Goal: Task Accomplishment & Management: Complete application form

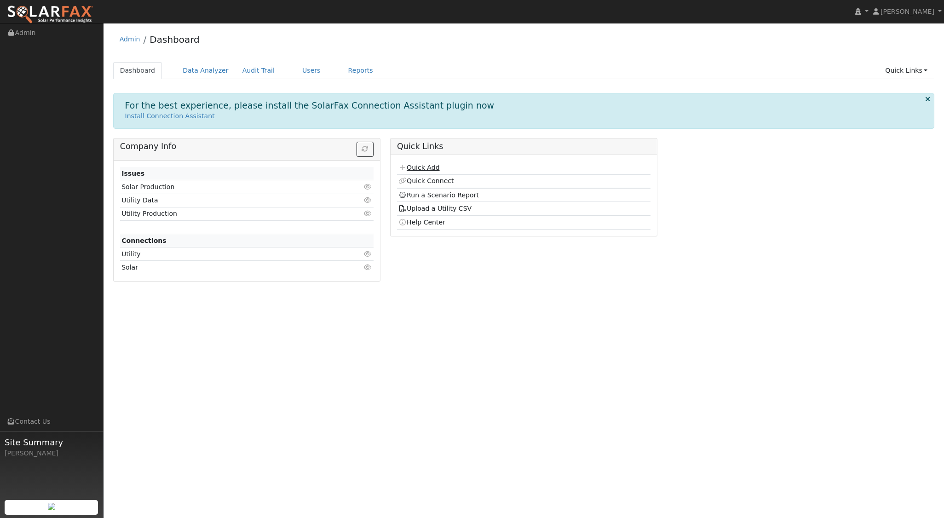
click at [433, 166] on link "Quick Add" at bounding box center [418, 167] width 41 height 7
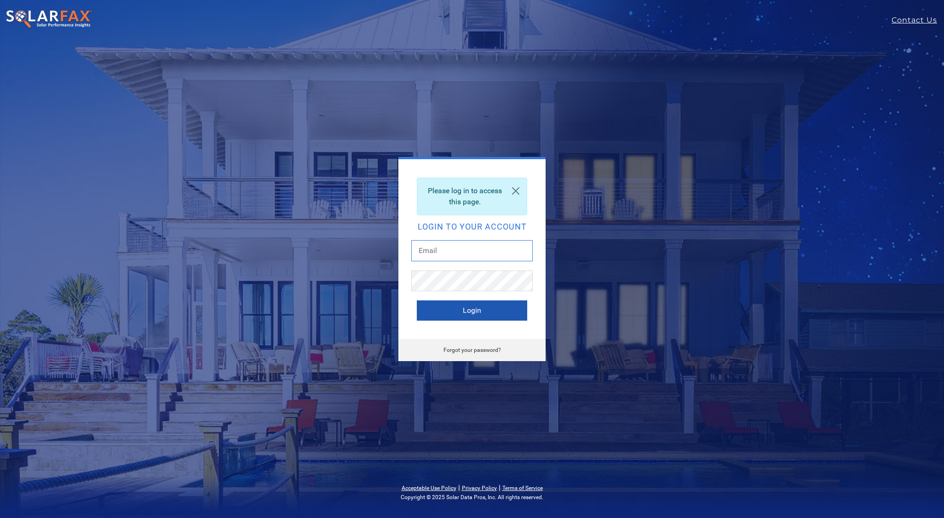
type input "aadi@solarponics.com"
click at [459, 312] on button "Login" at bounding box center [472, 310] width 110 height 20
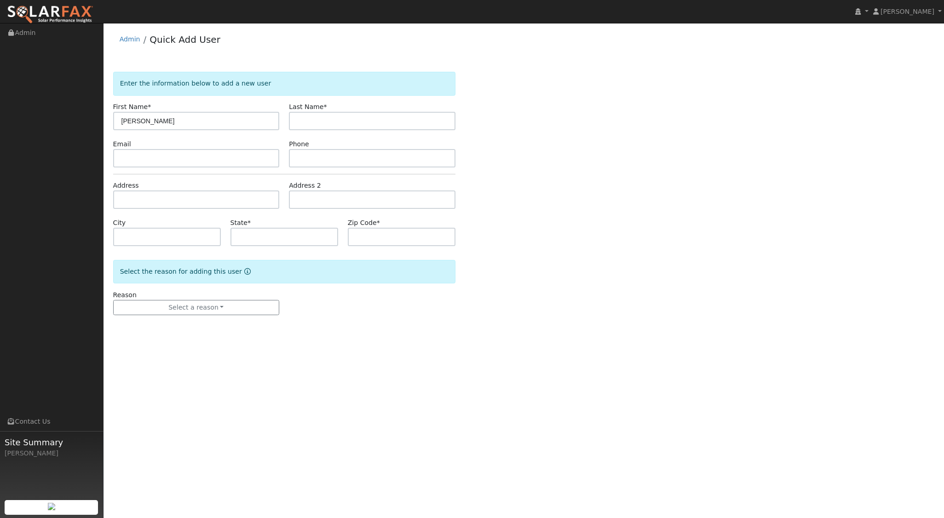
type input "Jean"
type input "Obermeier"
click at [174, 197] on input "text" at bounding box center [196, 199] width 166 height 18
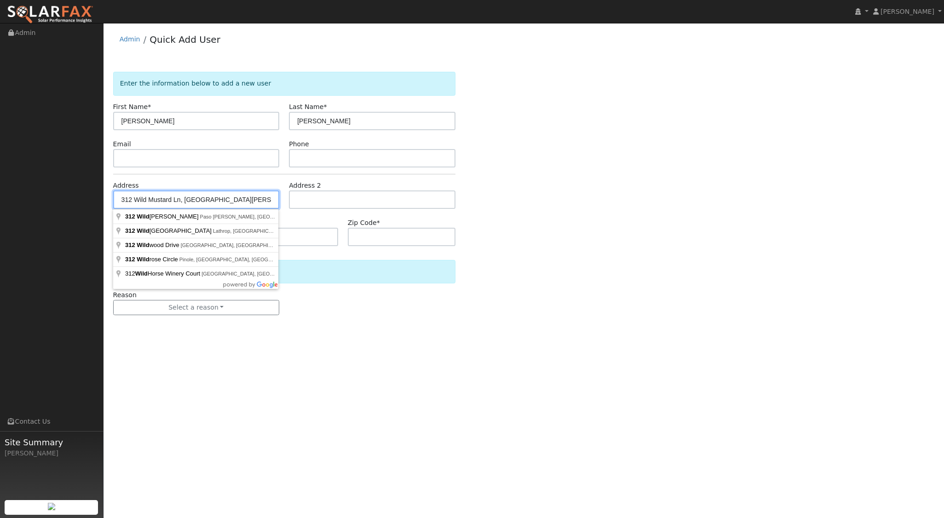
type input "312 Wild Mustard Lane"
type input "Paso Robles"
type input "CA"
type input "93446"
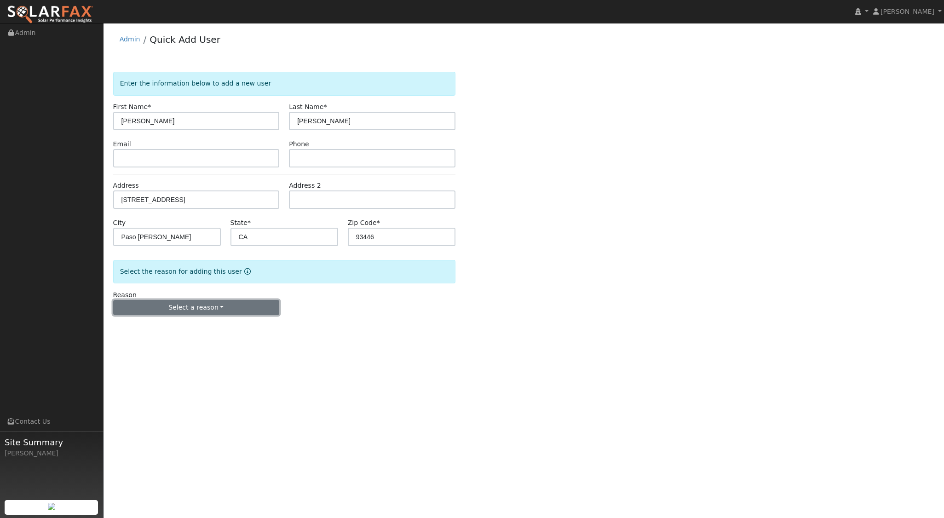
click at [207, 305] on button "Select a reason" at bounding box center [196, 308] width 166 height 16
click at [135, 328] on link "New lead" at bounding box center [165, 326] width 102 height 13
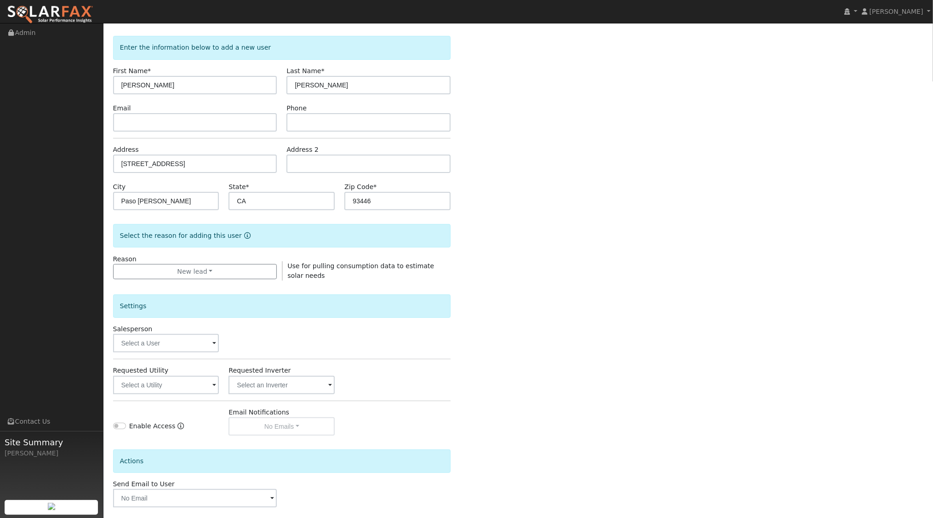
scroll to position [76, 0]
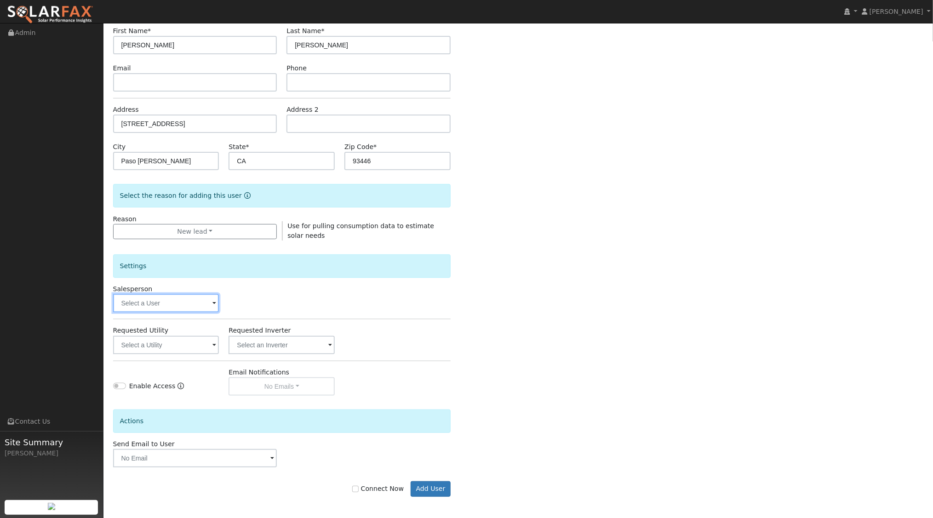
click at [210, 305] on input "text" at bounding box center [166, 303] width 106 height 18
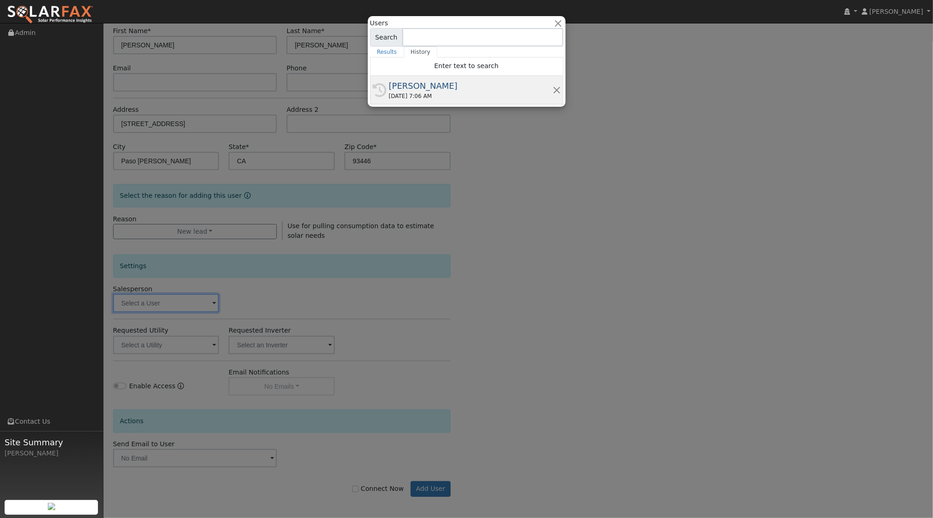
click at [458, 95] on div "10/13/2025 7:06 AM" at bounding box center [471, 96] width 164 height 8
type input "[PERSON_NAME]"
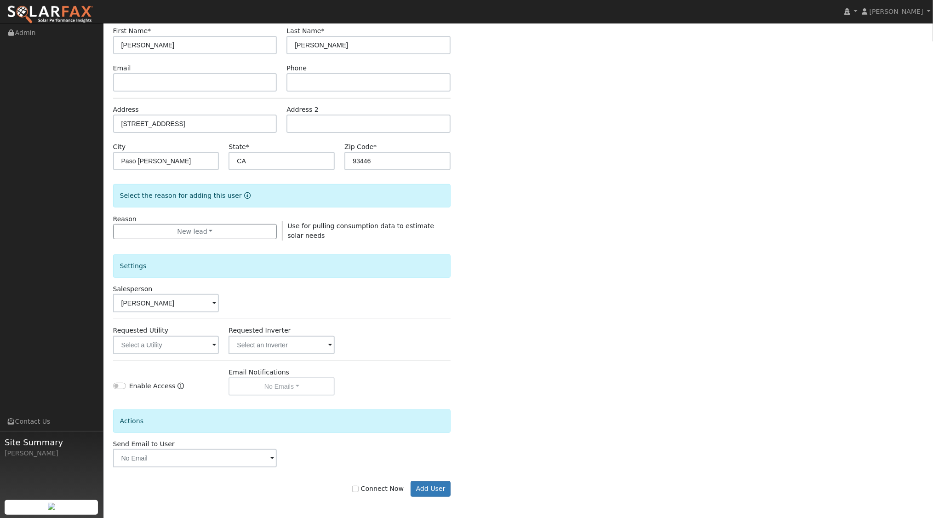
click at [596, 344] on div "Enter the information below to add a new user First Name * Jean Last Name * Obe…" at bounding box center [518, 255] width 811 height 519
click at [195, 340] on input "text" at bounding box center [166, 345] width 106 height 18
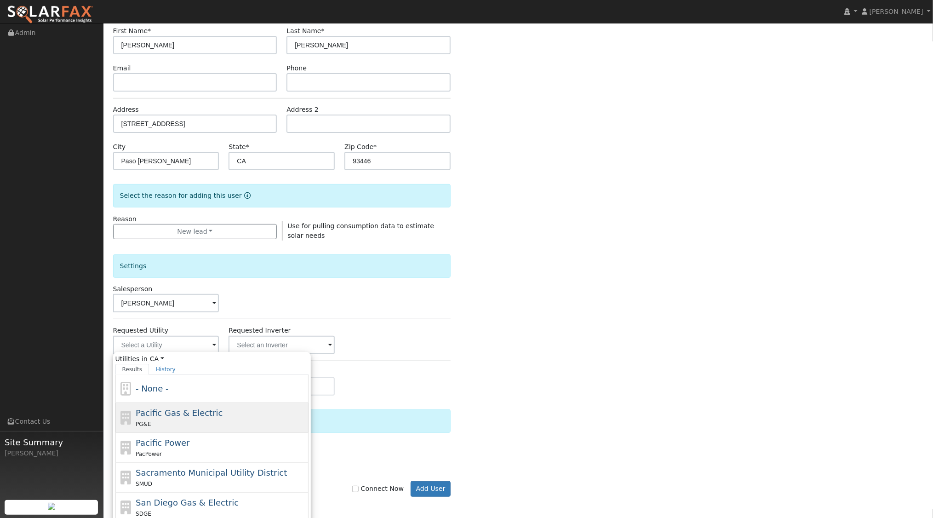
click at [186, 412] on span "Pacific Gas & Electric" at bounding box center [179, 413] width 87 height 10
type input "Pacific Gas & Electric"
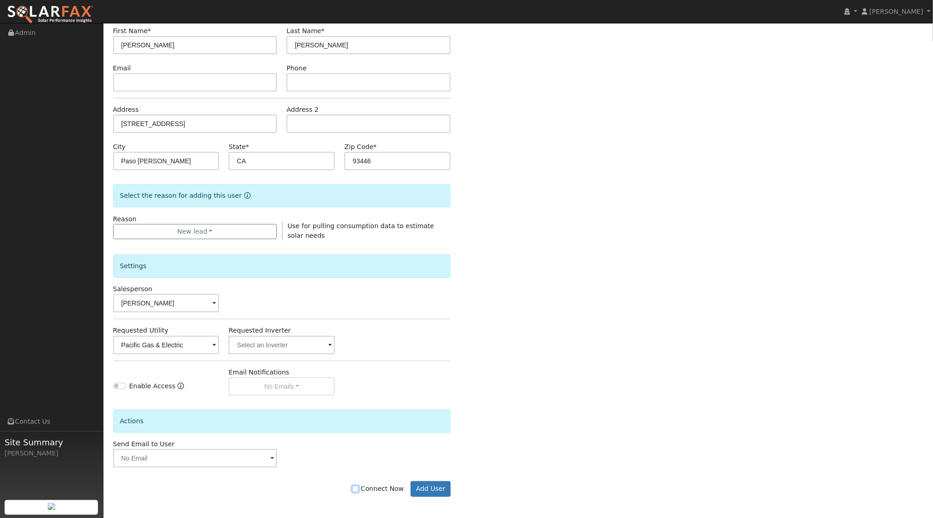
click at [359, 488] on input "Connect Now" at bounding box center [355, 489] width 6 height 6
checkbox input "true"
click at [438, 483] on button "Add User" at bounding box center [431, 489] width 40 height 16
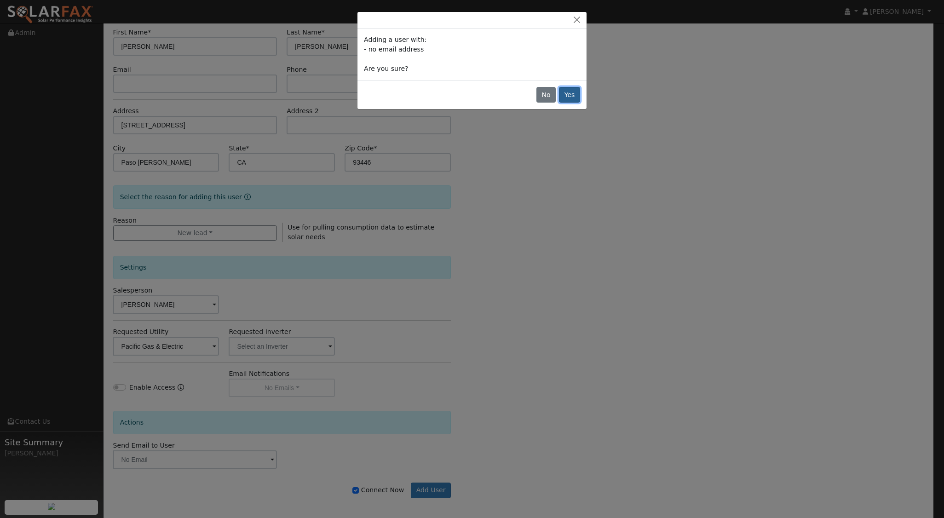
click at [574, 92] on button "Yes" at bounding box center [569, 95] width 21 height 16
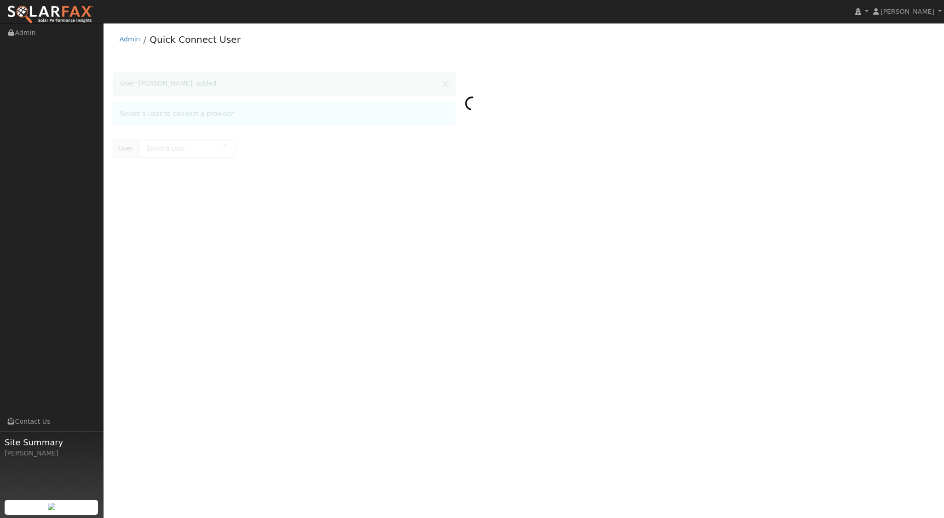
type input "Jean Obermeier"
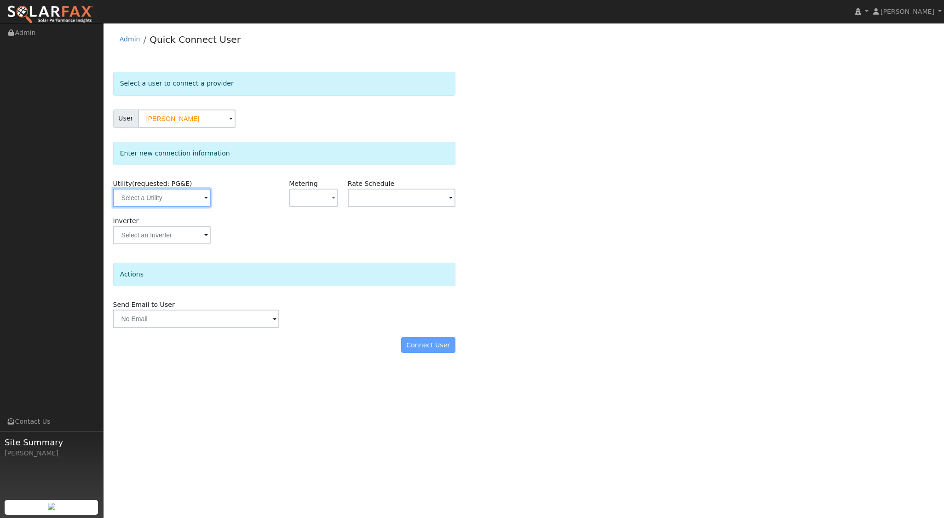
click at [163, 199] on input "text" at bounding box center [162, 198] width 98 height 18
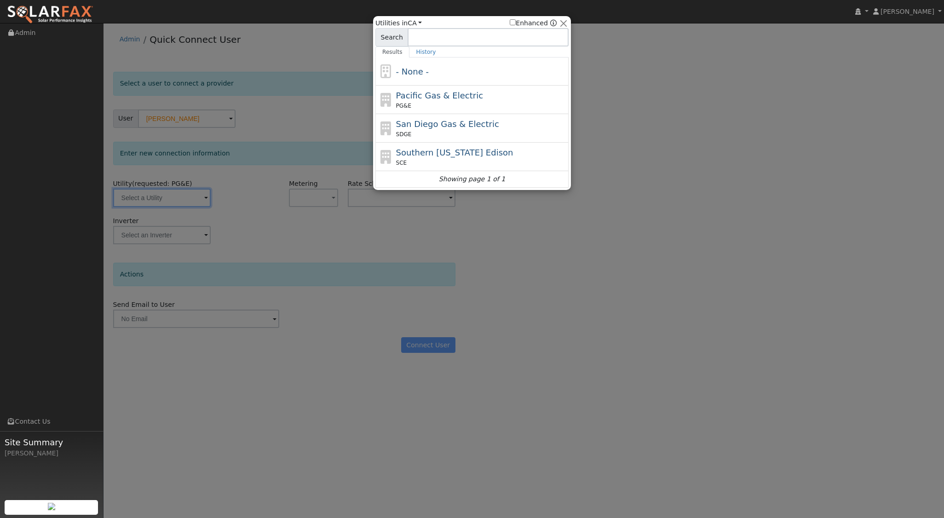
click at [412, 98] on span "Pacific Gas & Electric" at bounding box center [439, 96] width 87 height 10
type input "PG&E"
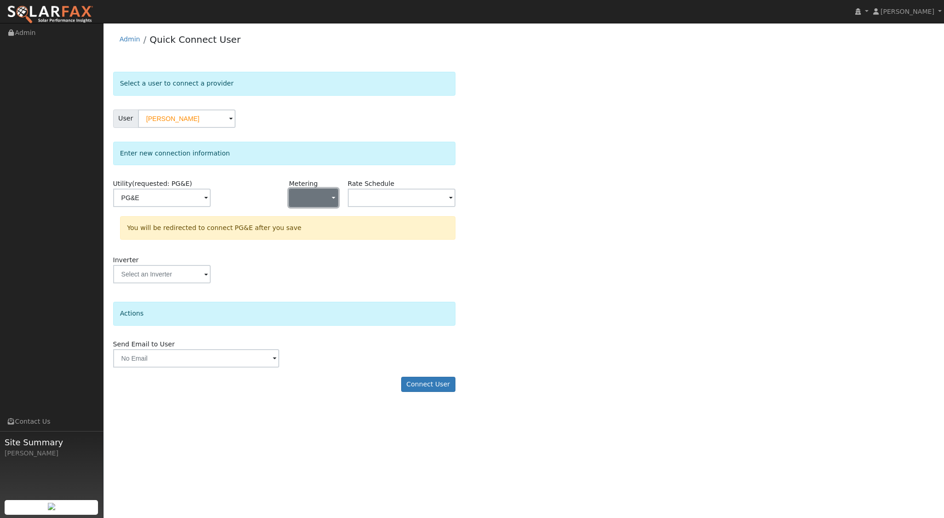
click at [320, 195] on button "button" at bounding box center [313, 198] width 49 height 18
click at [312, 228] on link "NEM" at bounding box center [321, 230] width 64 height 13
click at [439, 204] on input "text" at bounding box center [402, 198] width 108 height 18
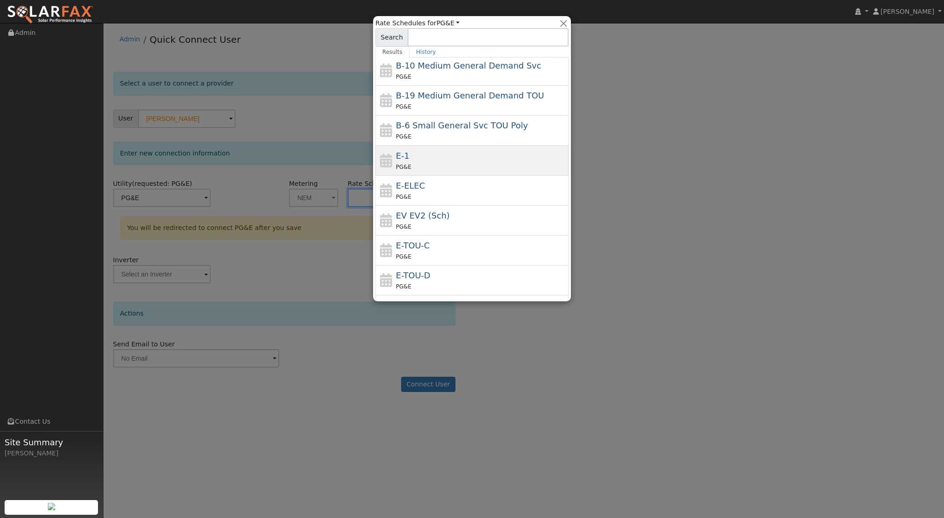
scroll to position [131, 0]
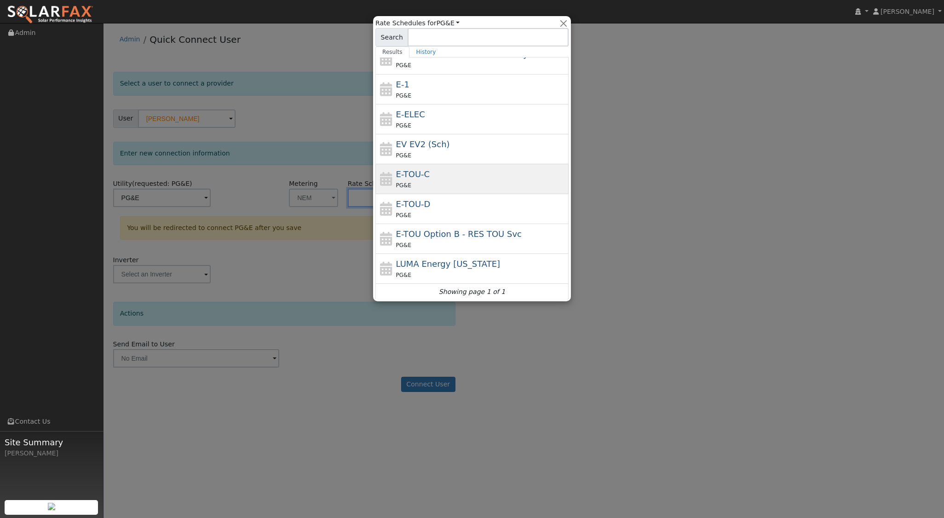
click at [430, 172] on div "E-TOU-C PG&E" at bounding box center [481, 179] width 171 height 22
type input "E-TOU-C"
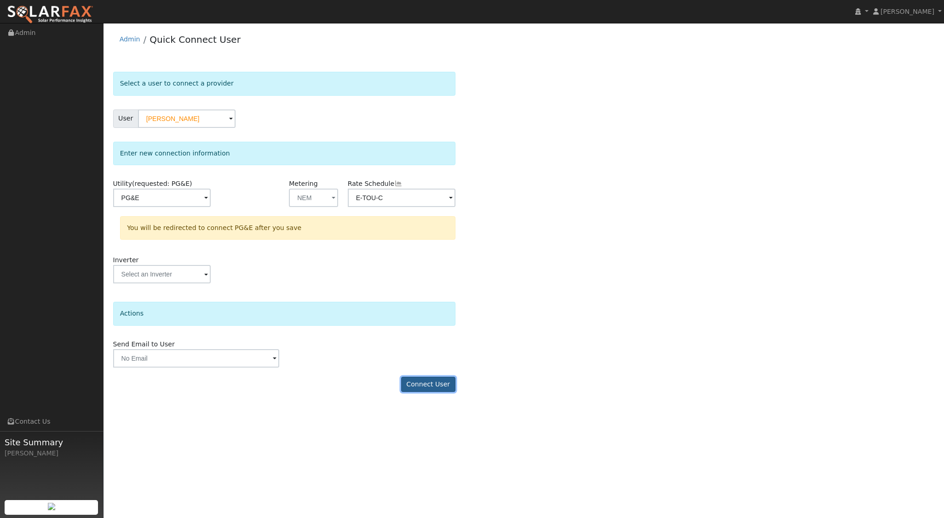
click at [429, 390] on button "Connect User" at bounding box center [428, 385] width 54 height 16
